Goal: Information Seeking & Learning: Learn about a topic

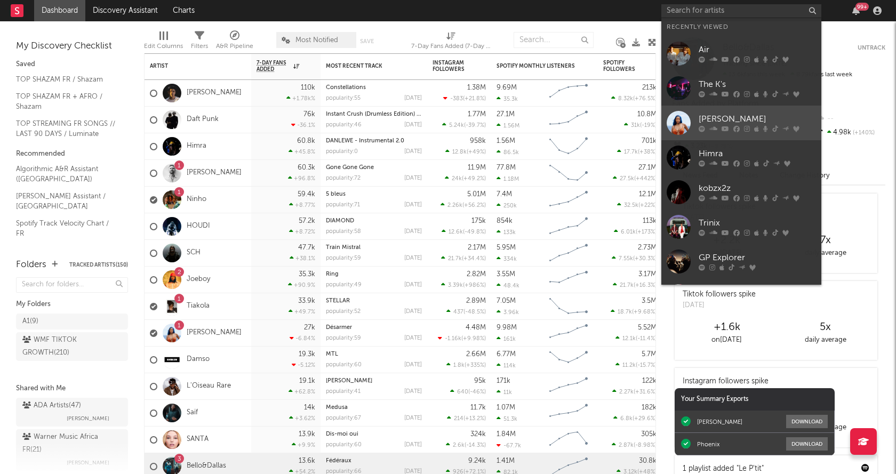
click at [746, 123] on div "[PERSON_NAME]" at bounding box center [756, 119] width 117 height 13
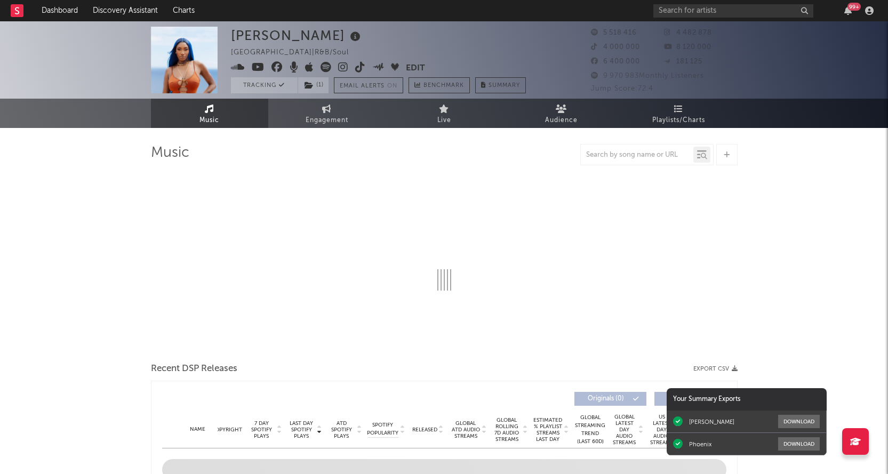
select select "6m"
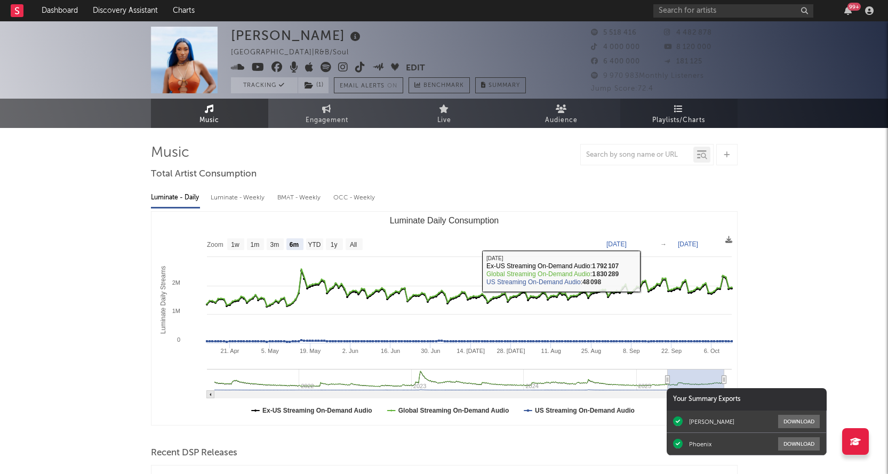
click at [675, 107] on icon at bounding box center [678, 109] width 9 height 9
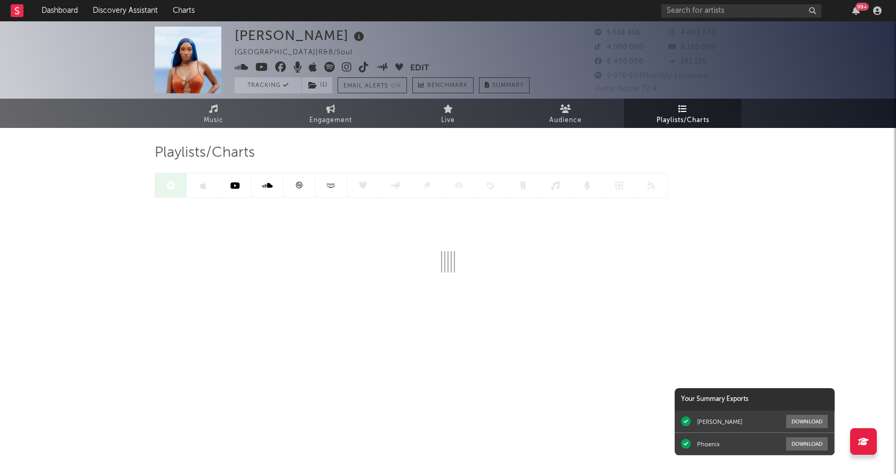
click at [300, 186] on icon at bounding box center [299, 185] width 8 height 8
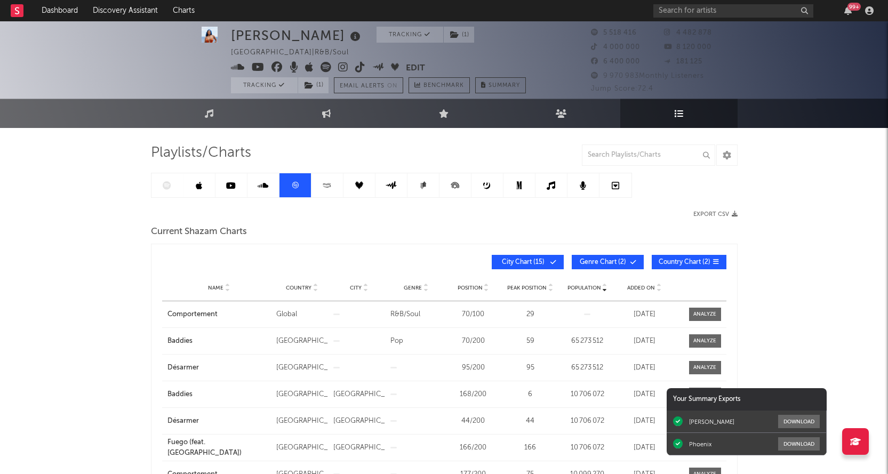
scroll to position [53, 0]
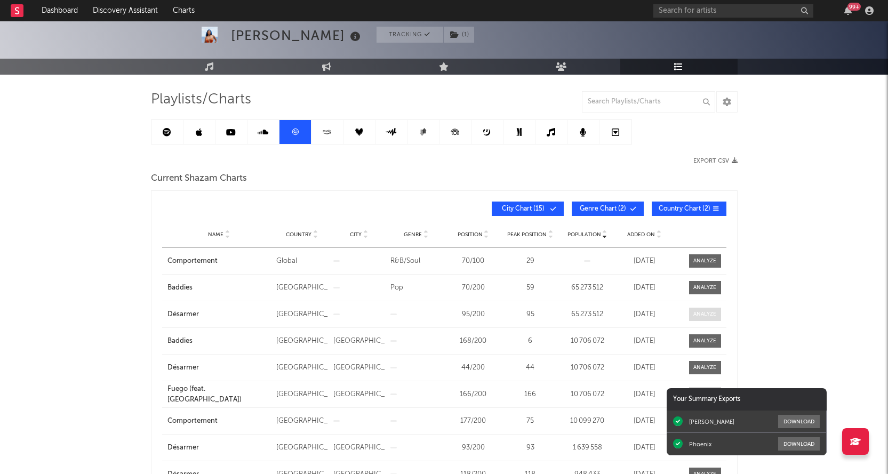
click at [718, 313] on span at bounding box center [705, 314] width 32 height 13
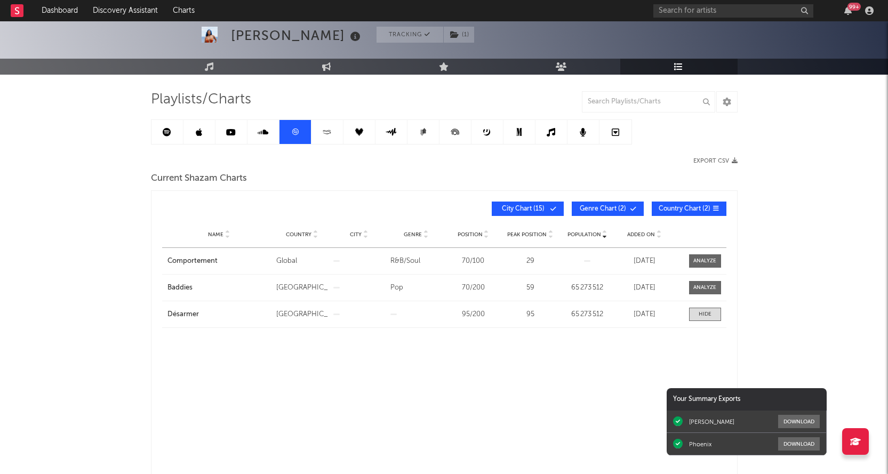
select select "1w"
select select "All"
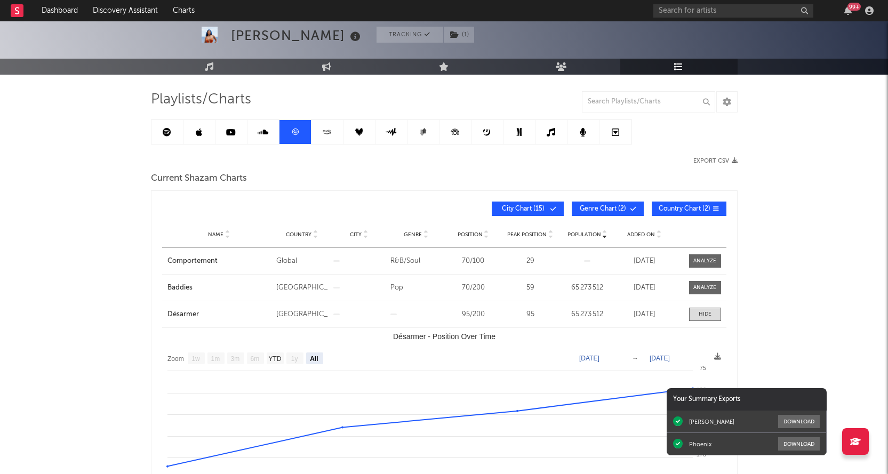
click at [173, 133] on link at bounding box center [167, 132] width 32 height 24
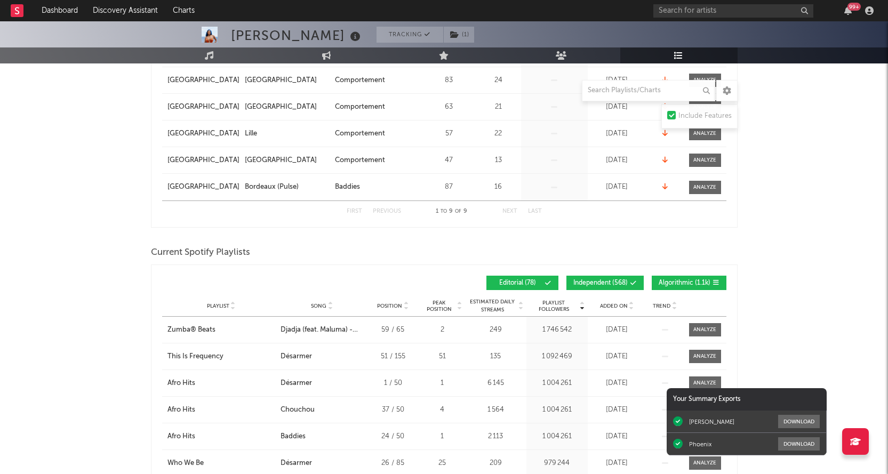
scroll to position [480, 0]
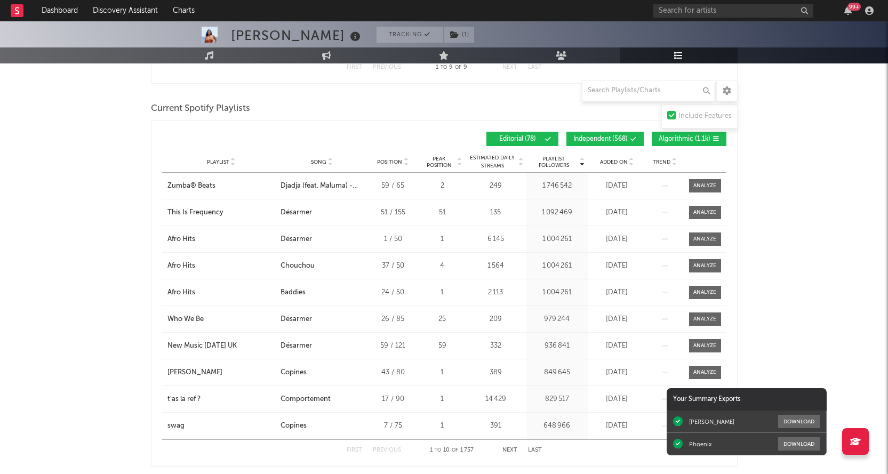
click at [623, 162] on span "Added On" at bounding box center [614, 162] width 28 height 6
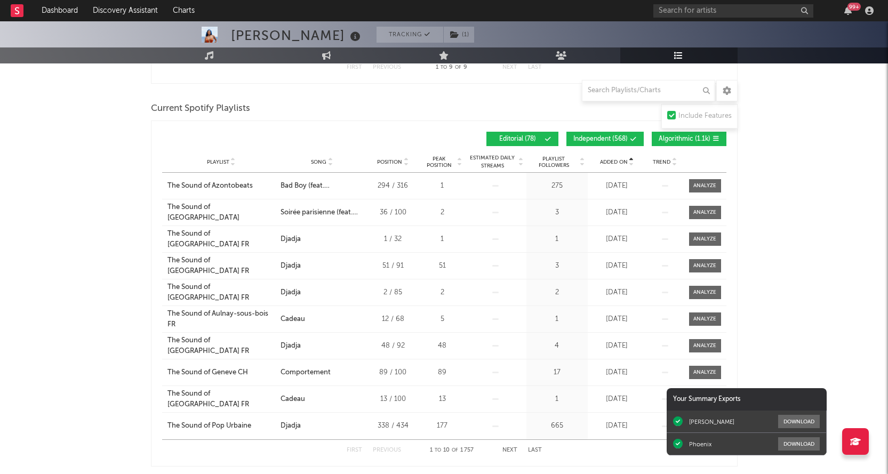
click at [623, 162] on span "Added On" at bounding box center [614, 162] width 28 height 6
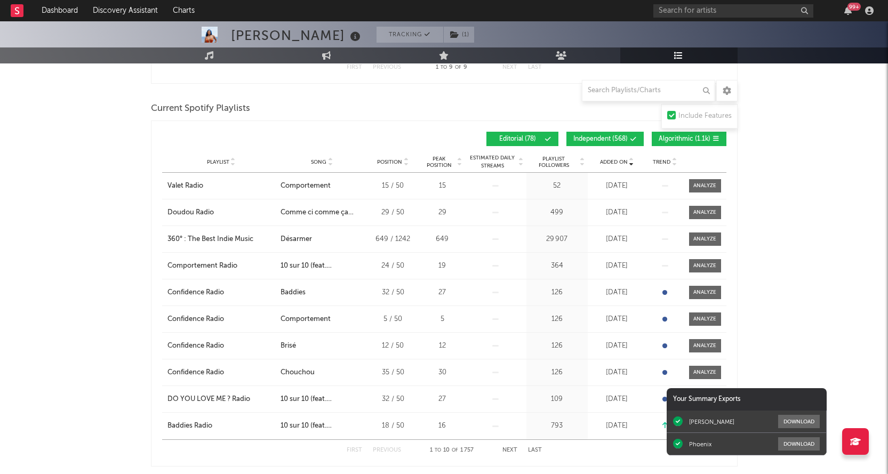
click at [508, 451] on button "Next" at bounding box center [509, 450] width 15 height 6
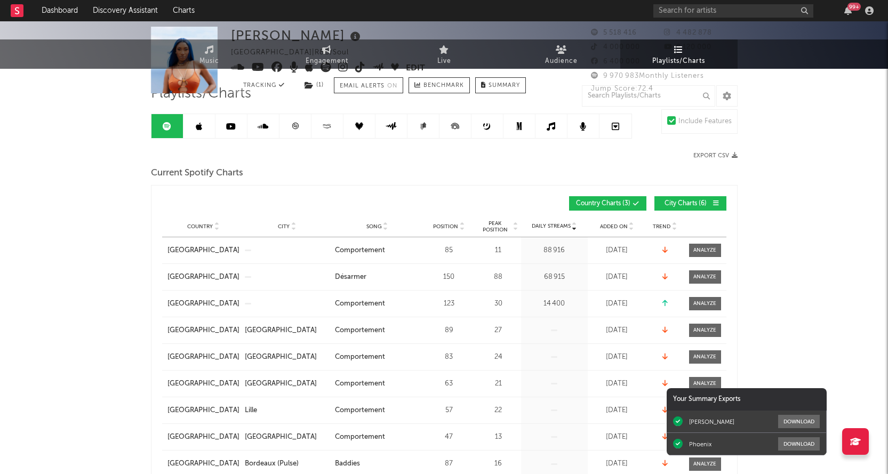
scroll to position [0, 0]
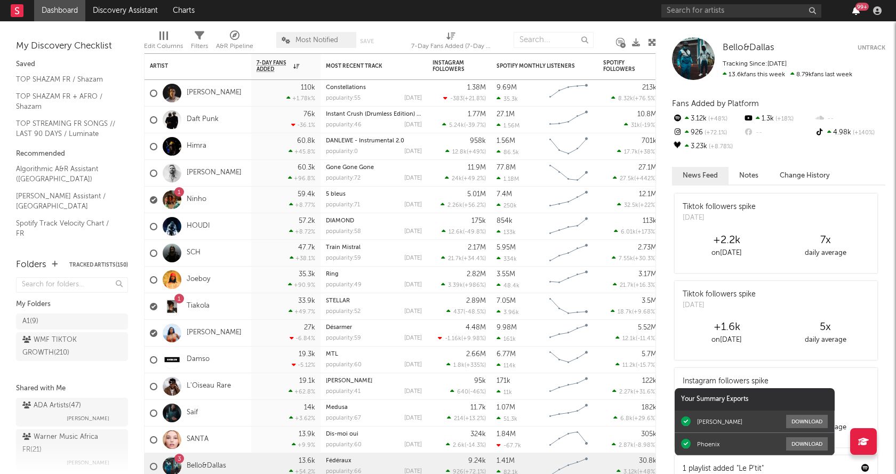
click at [855, 10] on icon "button" at bounding box center [855, 10] width 7 height 9
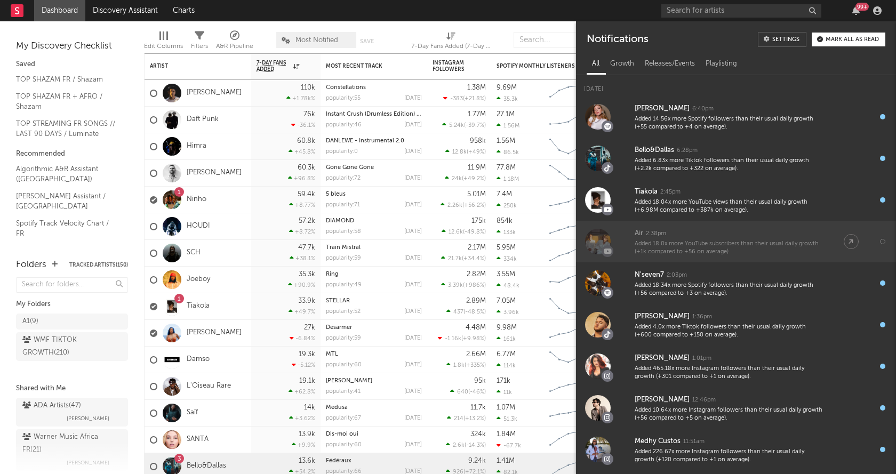
click at [678, 247] on div "Added 18.0x more YouTube subscribers than their usual daily growth (+1k compare…" at bounding box center [728, 248] width 188 height 17
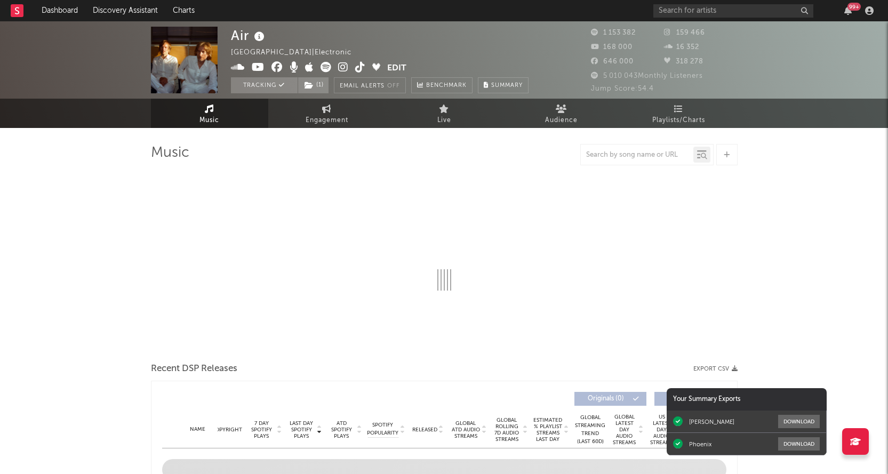
select select "6m"
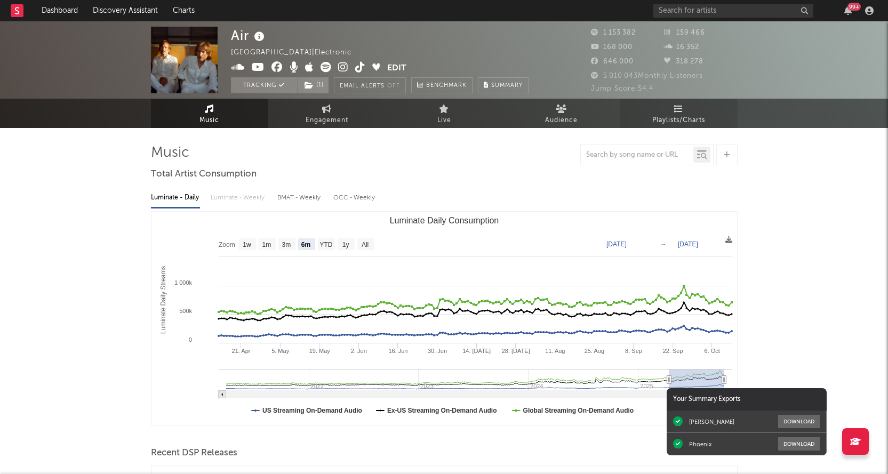
click at [671, 123] on span "Playlists/Charts" at bounding box center [678, 120] width 53 height 13
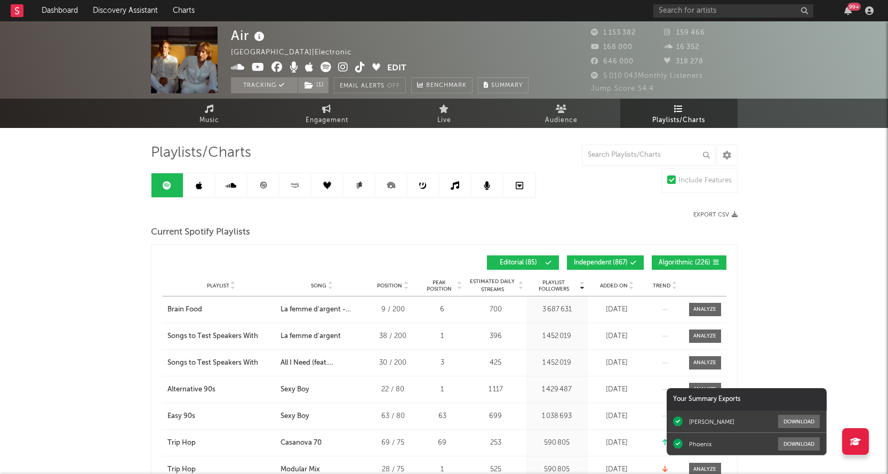
click at [619, 287] on span "Added On" at bounding box center [614, 286] width 28 height 6
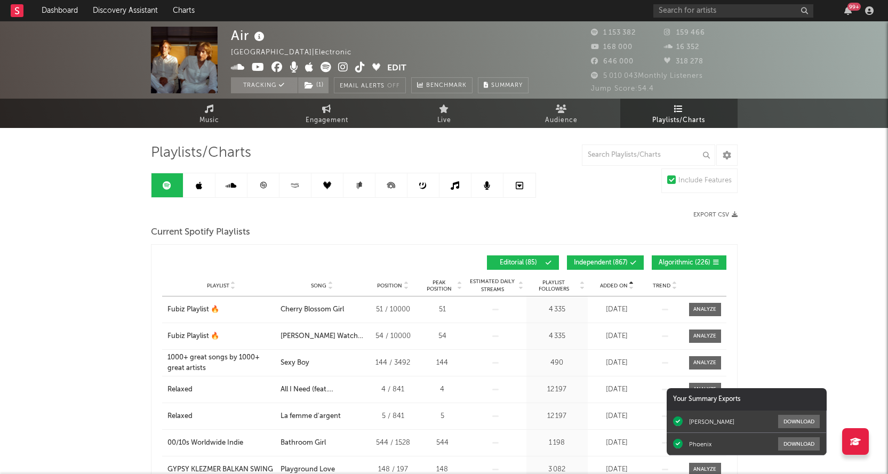
click at [619, 287] on span "Added On" at bounding box center [614, 286] width 28 height 6
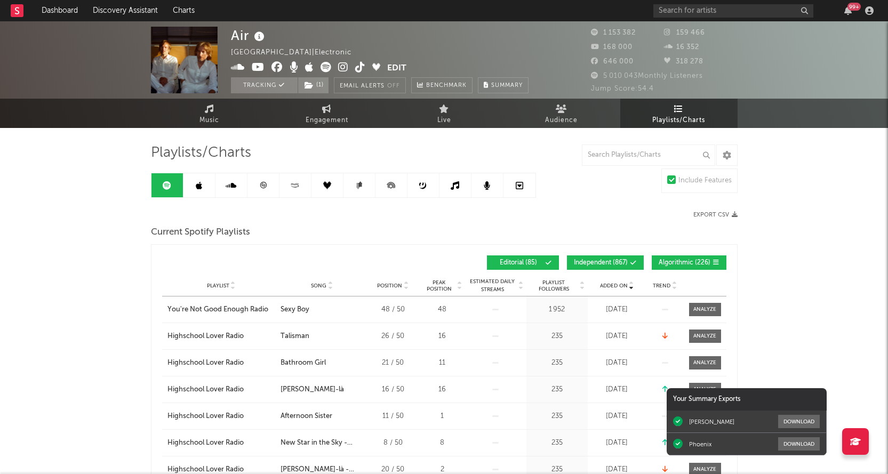
click at [264, 183] on icon at bounding box center [263, 185] width 8 height 8
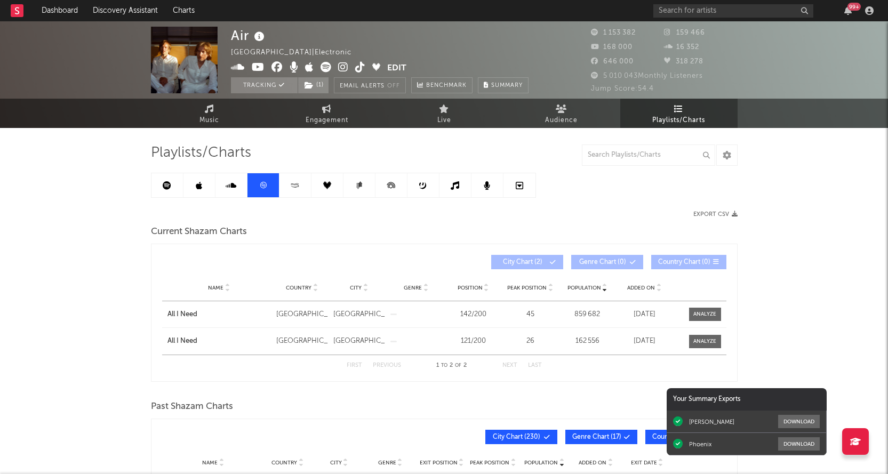
click at [201, 188] on icon at bounding box center [199, 185] width 6 height 9
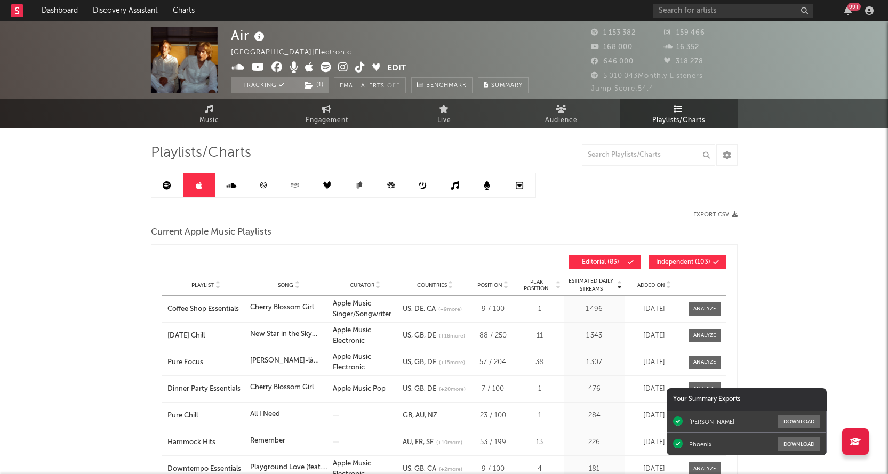
click at [642, 282] on span "Added On" at bounding box center [651, 285] width 28 height 6
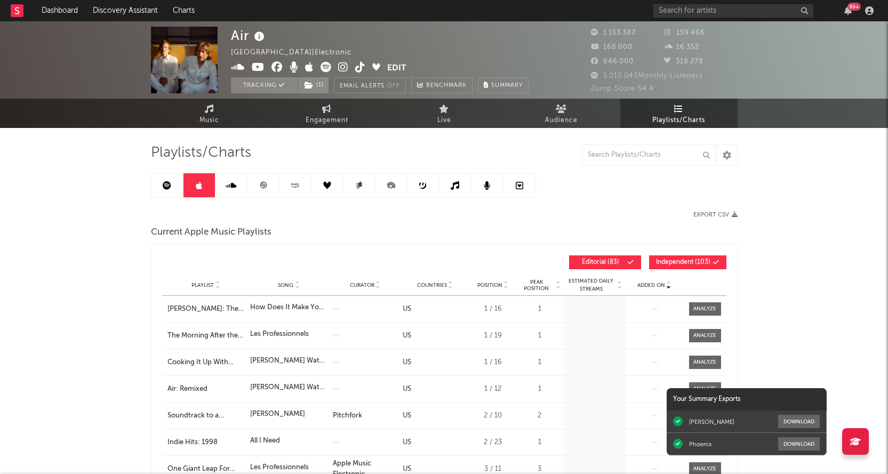
click at [642, 282] on span "Added On" at bounding box center [651, 285] width 28 height 6
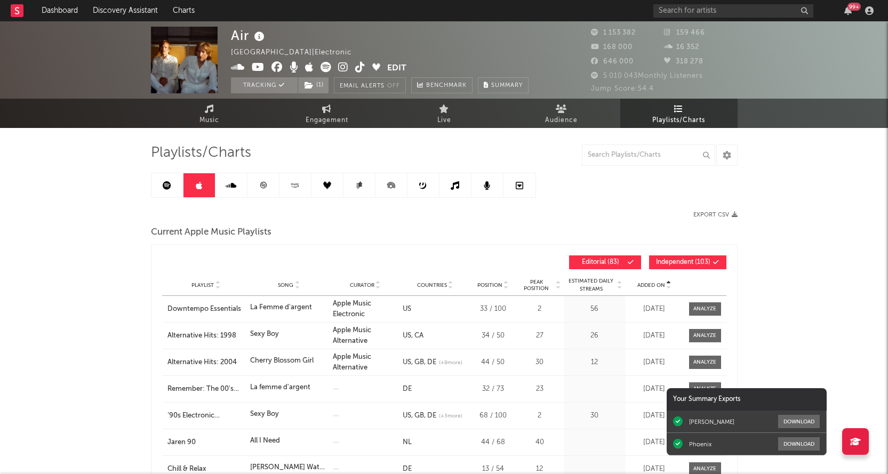
click at [643, 284] on span "Added On" at bounding box center [651, 285] width 28 height 6
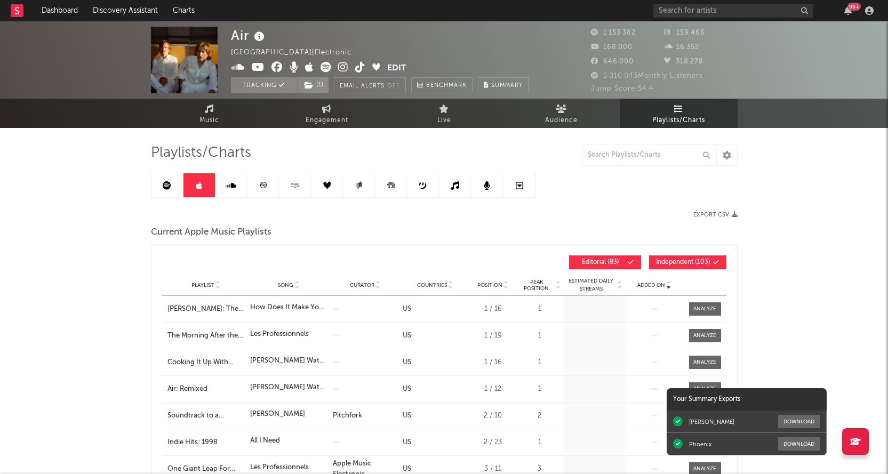
click at [643, 284] on span "Added On" at bounding box center [651, 285] width 28 height 6
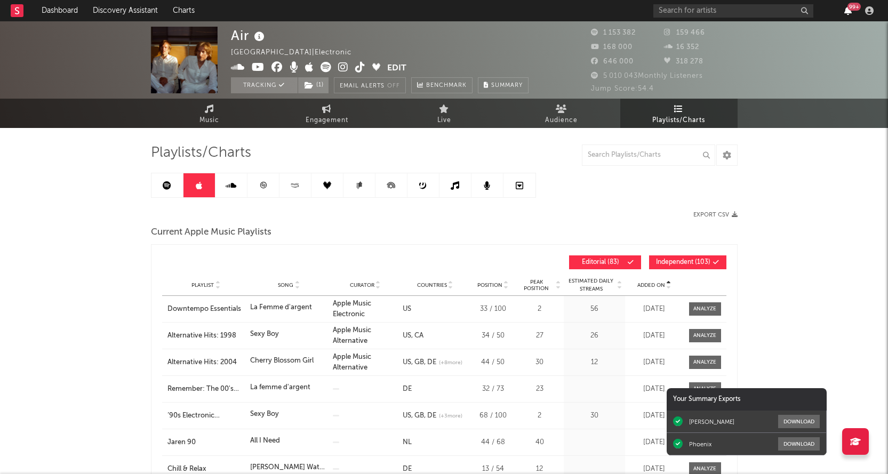
click at [850, 13] on icon "button" at bounding box center [847, 10] width 7 height 9
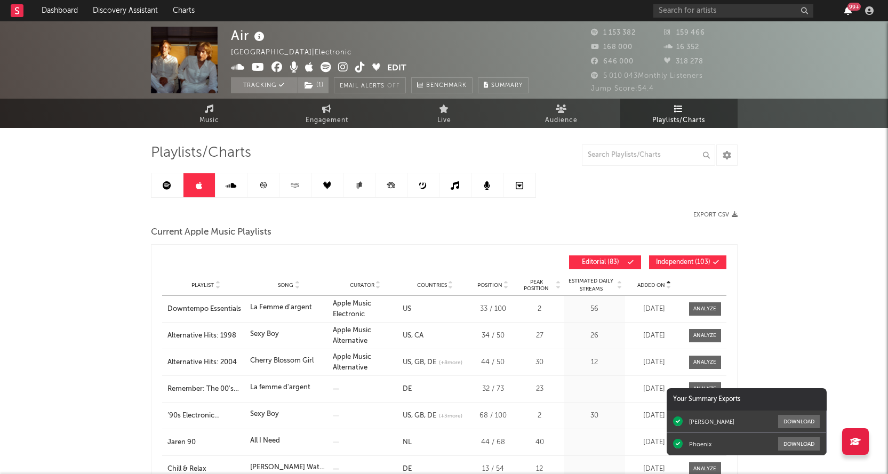
click at [848, 10] on icon "button" at bounding box center [847, 10] width 7 height 9
